Goal: Task Accomplishment & Management: Use online tool/utility

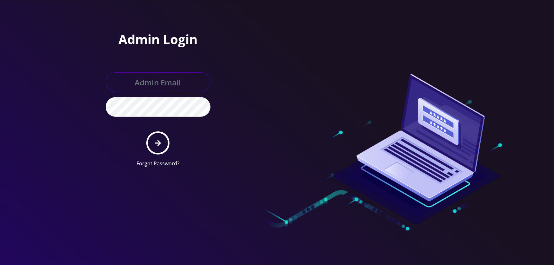
type input "tyriek@teltik.com"
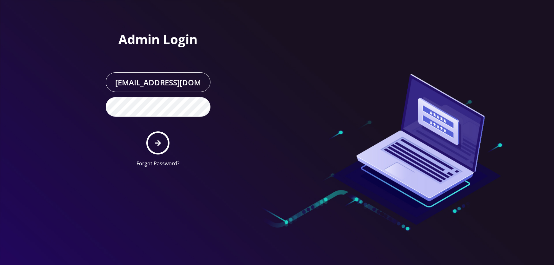
click at [170, 139] on form "tyriek@teltik.com Forgot Password?" at bounding box center [158, 119] width 105 height 95
click at [166, 142] on button "submit" at bounding box center [157, 142] width 23 height 23
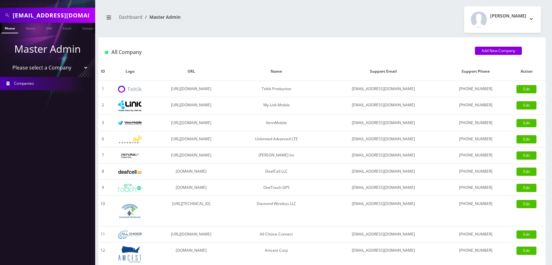
click at [80, 68] on select "Please select a Company Teltik Production My Link Mobile VennMobile Unlimited A…" at bounding box center [47, 68] width 81 height 12
select select "13"
click at [7, 62] on select "Please select a Company Teltik Production My Link Mobile VennMobile Unlimited A…" at bounding box center [47, 68] width 81 height 12
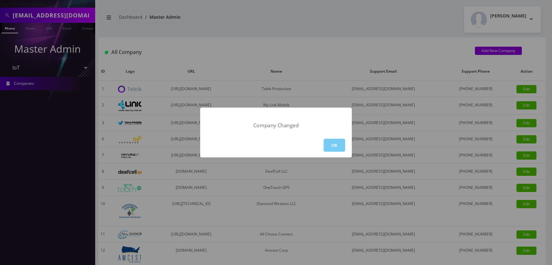
click at [335, 143] on button "OK" at bounding box center [335, 145] width 22 height 13
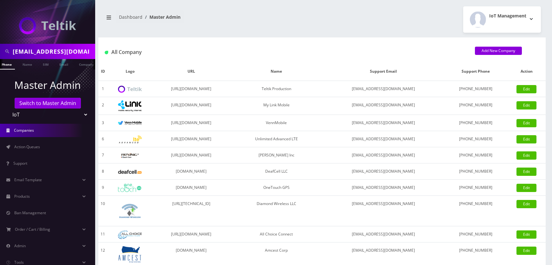
scroll to position [0, 6]
click at [66, 148] on link "Action Queues" at bounding box center [47, 146] width 95 height 13
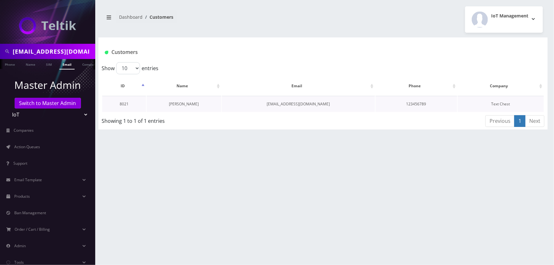
click at [183, 104] on link "[PERSON_NAME]" at bounding box center [184, 103] width 30 height 5
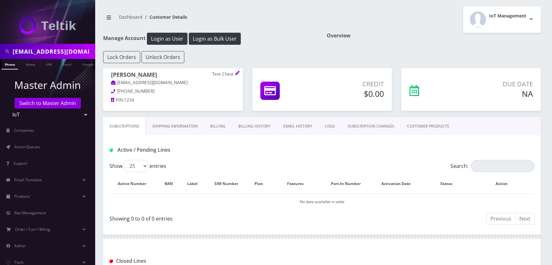
click at [376, 126] on link "SUBSCRIPTION CHANGES" at bounding box center [371, 126] width 59 height 18
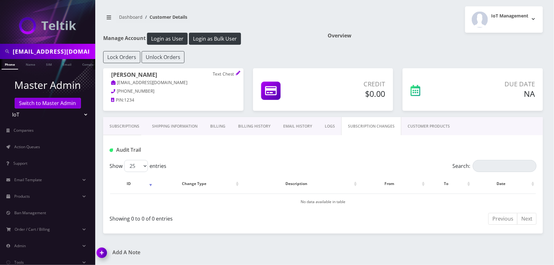
click at [406, 121] on link "CUSTOMER PRODUCTS" at bounding box center [428, 126] width 55 height 18
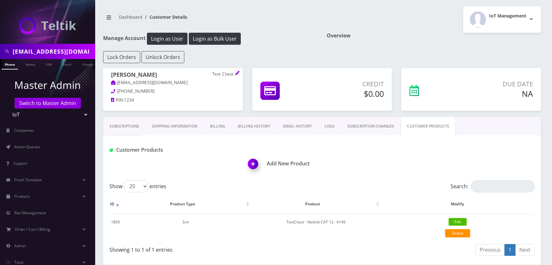
click at [329, 128] on link "LOGS" at bounding box center [329, 126] width 23 height 18
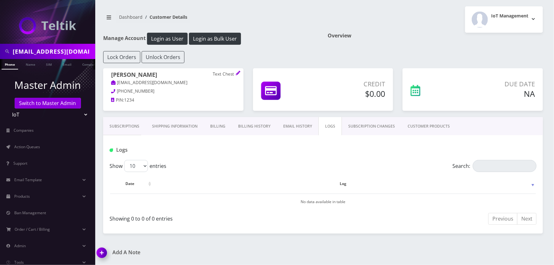
click at [411, 126] on link "CUSTOMER PRODUCTS" at bounding box center [428, 126] width 55 height 18
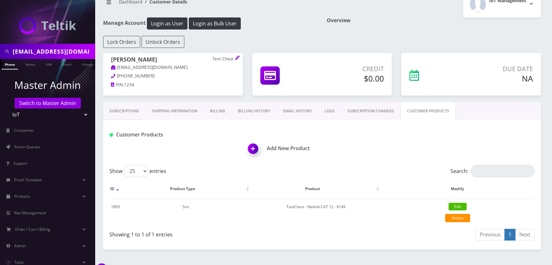
scroll to position [30, 0]
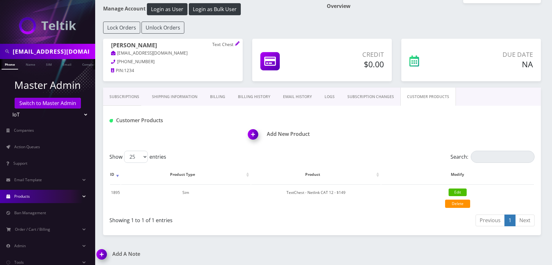
click at [64, 197] on link "Products" at bounding box center [47, 196] width 95 height 13
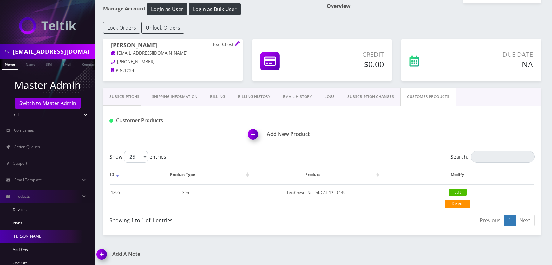
click at [21, 233] on link "[PERSON_NAME]" at bounding box center [47, 236] width 95 height 13
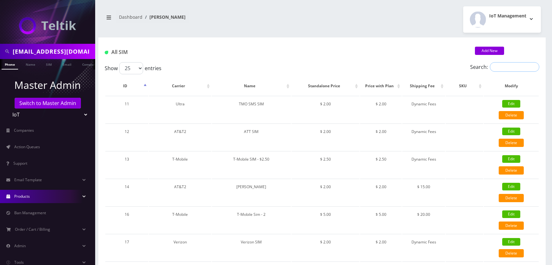
click at [503, 66] on input "Search:" at bounding box center [515, 67] width 50 height 10
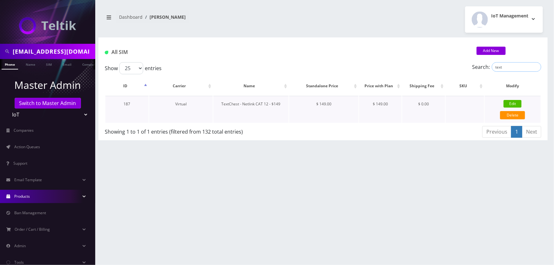
type input "text"
click at [512, 102] on link "Edit" at bounding box center [513, 104] width 18 height 8
type input "TextChest - Netlink CAT 12 - $149"
select select "13"
type input "149"
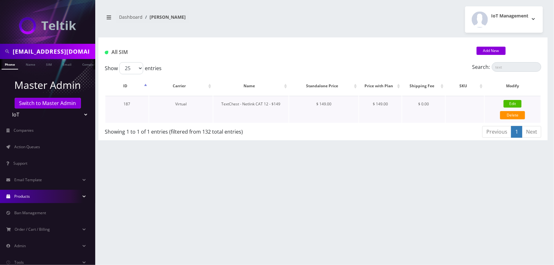
type input "149"
select select "3"
checkbox input "true"
checkbox input "false"
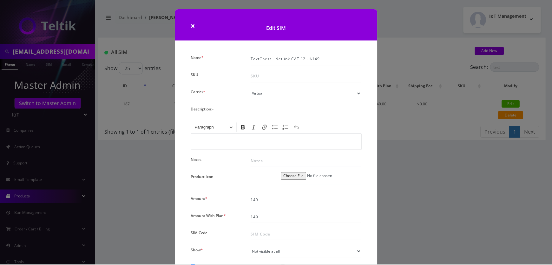
scroll to position [83, 0]
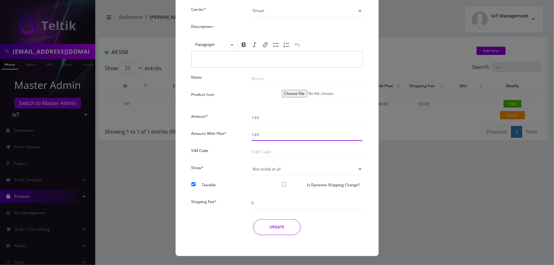
click at [266, 133] on input "149" at bounding box center [306, 135] width 111 height 12
type input "0"
click at [267, 118] on input "149" at bounding box center [306, 118] width 111 height 12
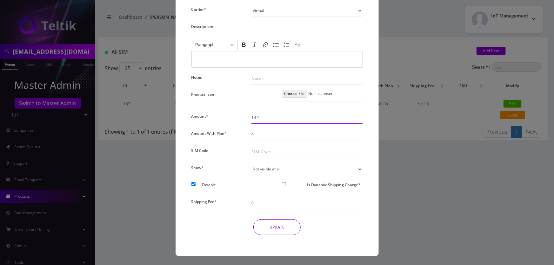
click at [267, 118] on input "149" at bounding box center [306, 118] width 111 height 12
type input "0"
click at [275, 232] on button "UPDATE" at bounding box center [276, 227] width 47 height 16
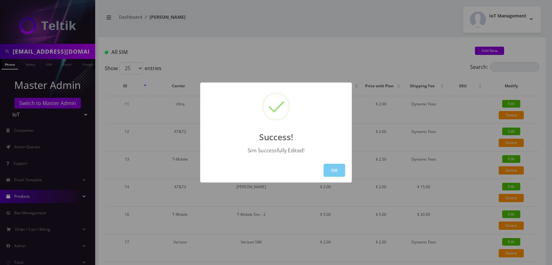
click at [336, 172] on button "OK" at bounding box center [335, 170] width 22 height 13
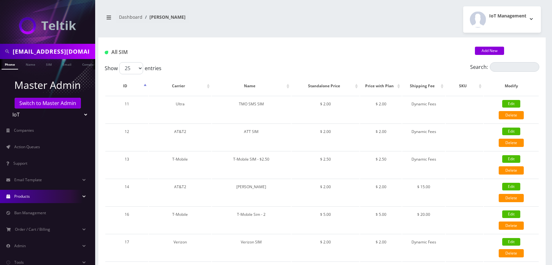
click at [22, 189] on li "Products Devices Plans Sims Add-Ons One-Off Replacement Products" at bounding box center [47, 196] width 95 height 17
click at [21, 197] on span "Products" at bounding box center [22, 196] width 16 height 5
click at [22, 238] on link "[PERSON_NAME]" at bounding box center [47, 236] width 95 height 13
click at [37, 197] on link "Products" at bounding box center [47, 196] width 95 height 13
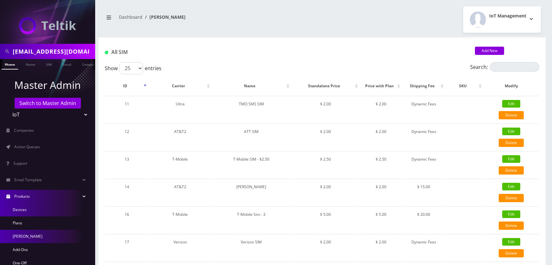
click at [32, 210] on link "Devices" at bounding box center [47, 209] width 95 height 13
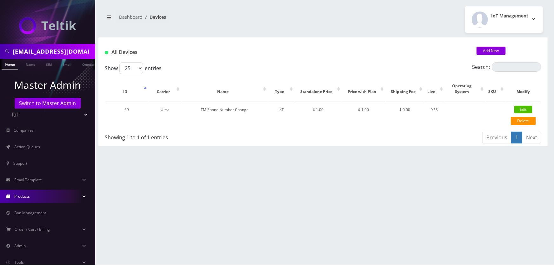
scroll to position [0, 3]
click at [64, 64] on link "Email" at bounding box center [63, 64] width 15 height 10
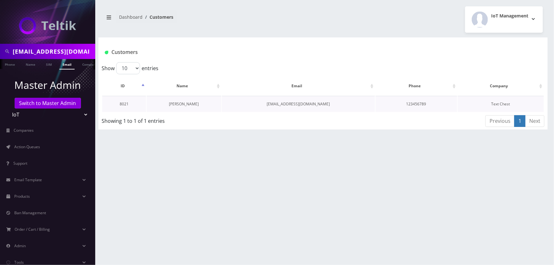
click at [191, 105] on link "[PERSON_NAME]" at bounding box center [184, 103] width 30 height 5
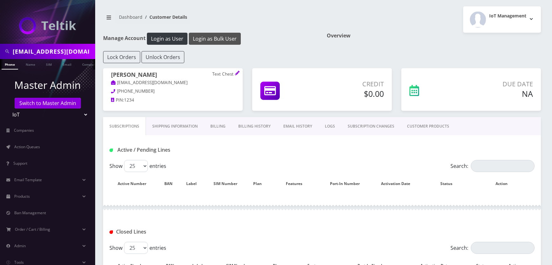
click at [216, 40] on button "Login as Bulk User" at bounding box center [215, 39] width 52 height 12
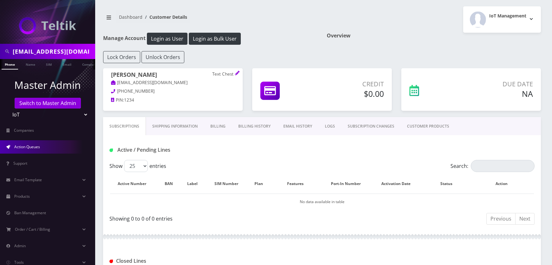
click at [18, 145] on span "Action Queues" at bounding box center [27, 146] width 26 height 5
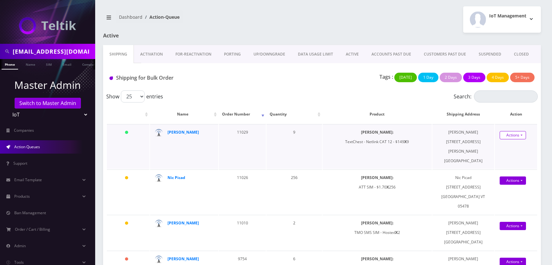
click at [512, 137] on link "Actions" at bounding box center [513, 135] width 26 height 8
click at [500, 146] on link "Shipped" at bounding box center [514, 148] width 51 height 10
